Goal: Task Accomplishment & Management: Use online tool/utility

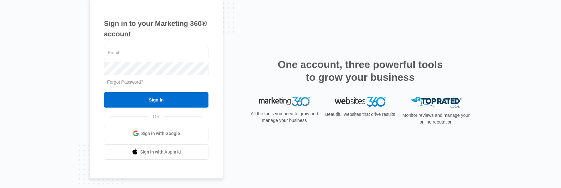
type input "[PERSON_NAME][EMAIL_ADDRESS][DOMAIN_NAME]"
click at [104, 92] on input "Sign In" at bounding box center [156, 99] width 105 height 15
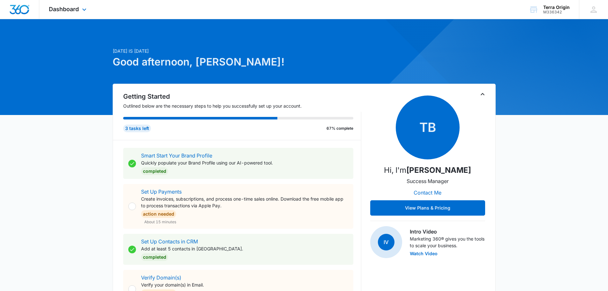
click at [78, 16] on div "Dashboard Apps Reputation Forms CRM Email Social Payments POS Content Ads Intel…" at bounding box center [68, 9] width 58 height 19
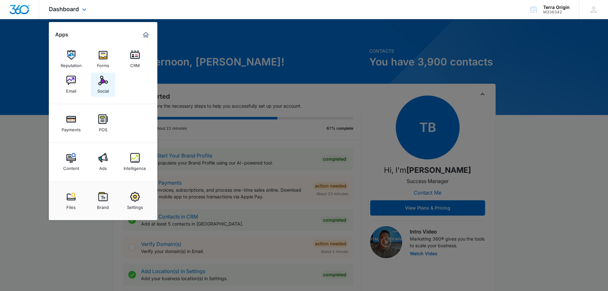
click at [102, 85] on img at bounding box center [103, 81] width 10 height 10
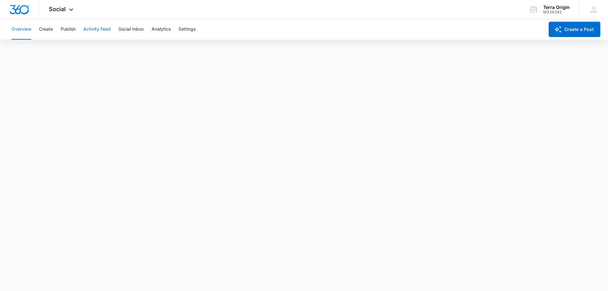
click at [103, 31] on button "Activity Feed" at bounding box center [96, 29] width 27 height 20
click at [70, 49] on button "Direct Messages" at bounding box center [64, 49] width 35 height 18
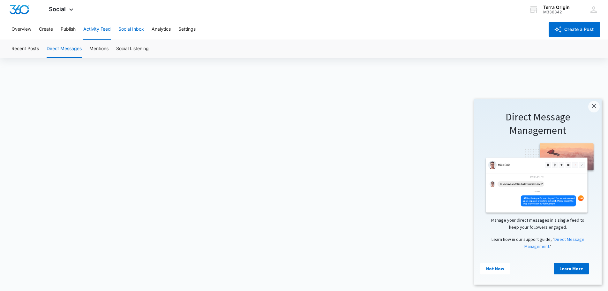
click at [140, 31] on button "Social Inbox" at bounding box center [131, 29] width 26 height 20
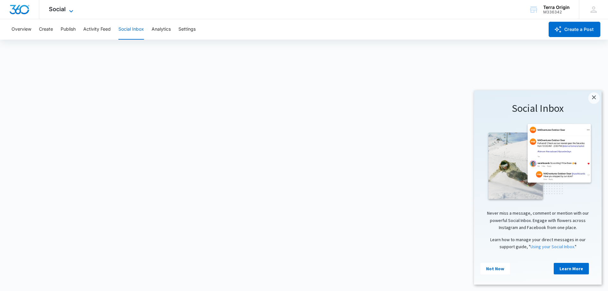
click at [68, 12] on icon at bounding box center [71, 11] width 8 height 8
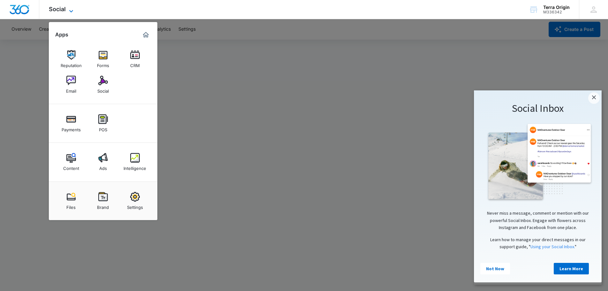
click at [68, 12] on icon at bounding box center [71, 11] width 8 height 8
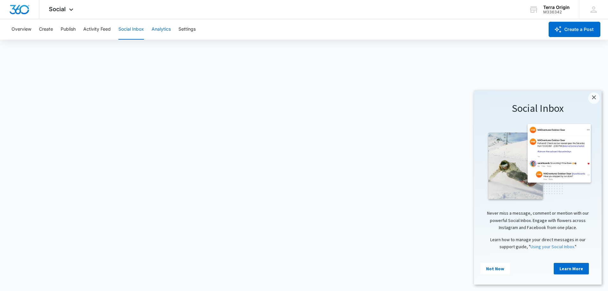
click at [170, 33] on button "Analytics" at bounding box center [160, 29] width 19 height 20
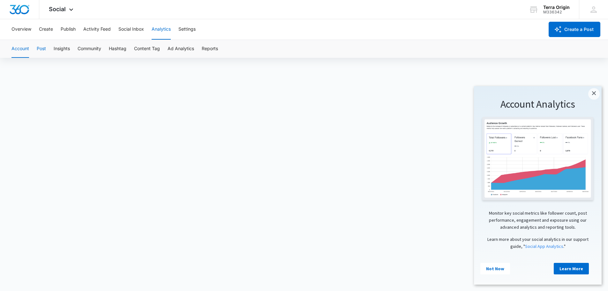
click at [44, 51] on button "Post" at bounding box center [41, 49] width 9 height 18
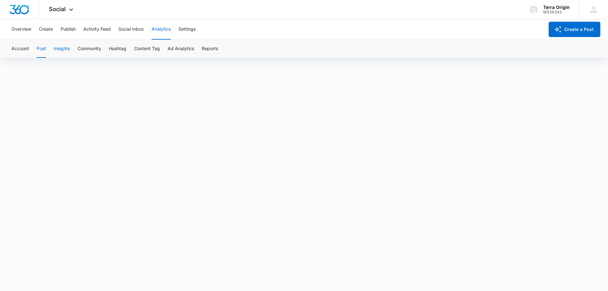
click at [66, 49] on button "Insights" at bounding box center [62, 49] width 16 height 18
click at [99, 54] on button "Community" at bounding box center [90, 49] width 24 height 18
click at [114, 50] on button "Hashtag" at bounding box center [118, 49] width 18 height 18
click at [26, 28] on button "Overview" at bounding box center [21, 29] width 20 height 20
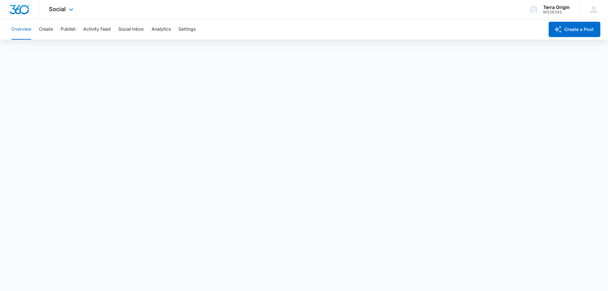
click at [335, 15] on div "Social Apps Reputation Forms CRM Email Social Payments POS Content Ads Intellig…" at bounding box center [304, 9] width 608 height 19
click at [91, 25] on button "Activity Feed" at bounding box center [96, 29] width 27 height 20
click at [30, 30] on button "Overview" at bounding box center [21, 29] width 20 height 20
